Goal: Find specific page/section: Find specific page/section

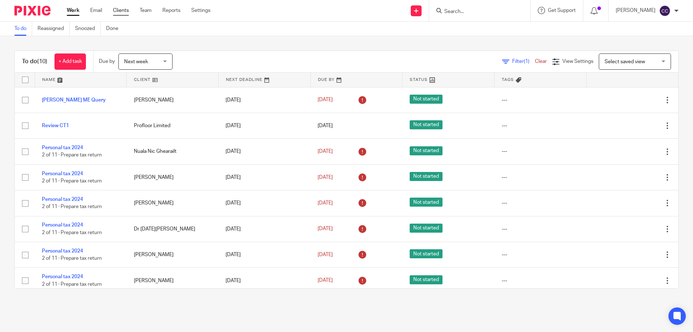
click at [121, 11] on link "Clients" at bounding box center [121, 10] width 16 height 7
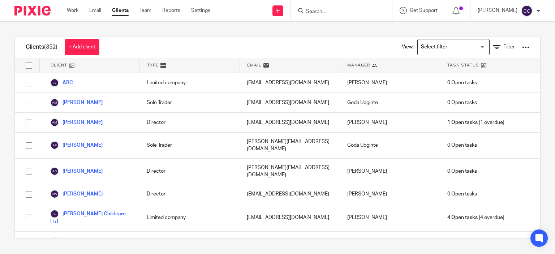
click at [310, 12] on input "Search" at bounding box center [337, 12] width 65 height 7
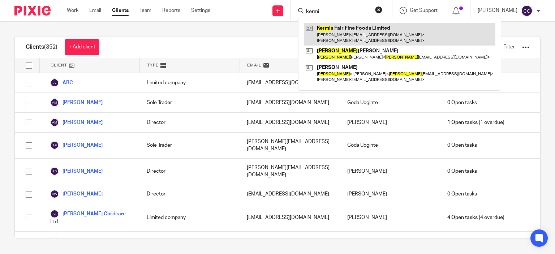
type input "kermi"
click at [322, 36] on link at bounding box center [399, 34] width 191 height 22
